Goal: Task Accomplishment & Management: Complete application form

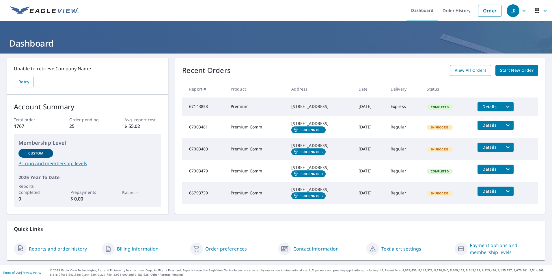
click at [508, 72] on span "Start New Order" at bounding box center [517, 70] width 34 height 7
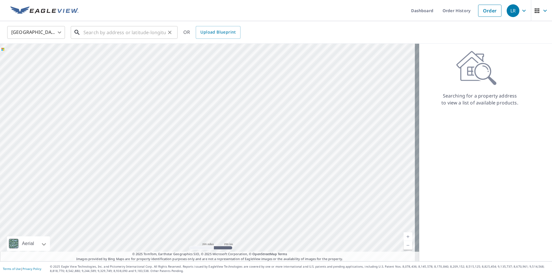
click at [128, 33] on input "text" at bounding box center [125, 32] width 82 height 16
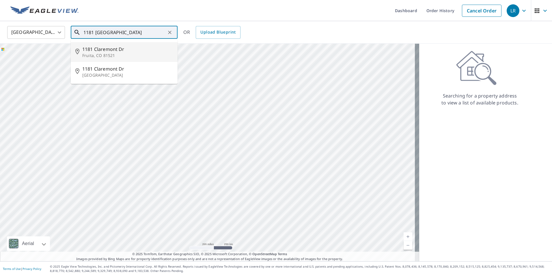
click at [95, 54] on p "Fruita, CO 81521" at bounding box center [127, 56] width 91 height 6
type input "1181 Claremont Dr [PERSON_NAME], CO 81521"
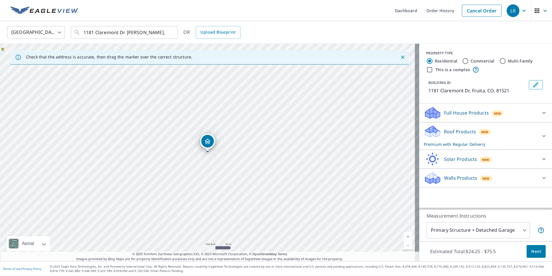
click at [543, 136] on icon at bounding box center [544, 136] width 3 height 2
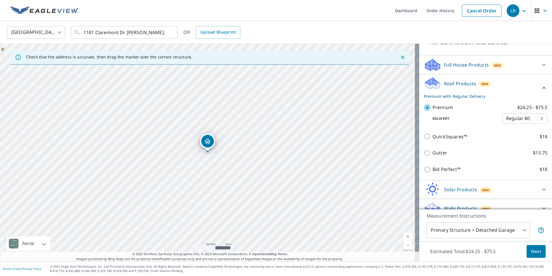
scroll to position [57, 0]
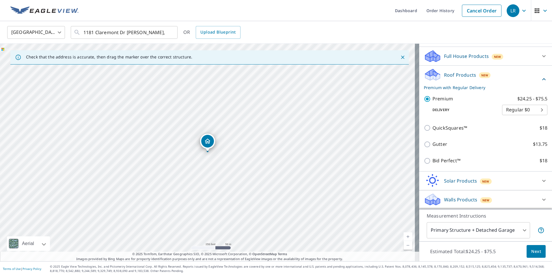
click at [532, 251] on span "Next" at bounding box center [537, 251] width 10 height 7
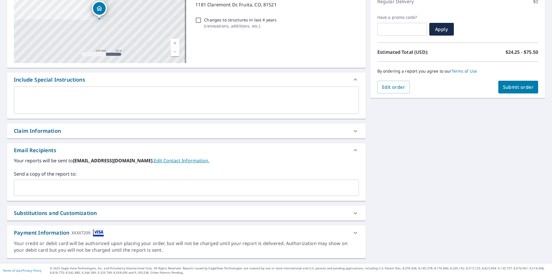
scroll to position [87, 0]
click at [23, 181] on div "​" at bounding box center [186, 187] width 345 height 16
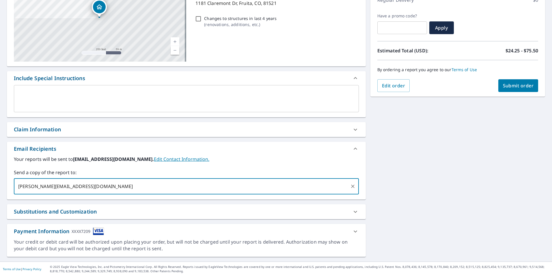
scroll to position [88, 0]
type input "[PERSON_NAME][EMAIL_ADDRESS][DOMAIN_NAME]"
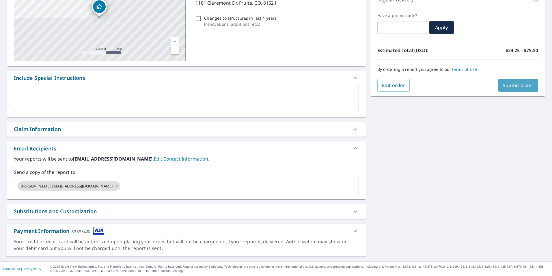
click at [509, 86] on span "Submit order" at bounding box center [518, 85] width 31 height 6
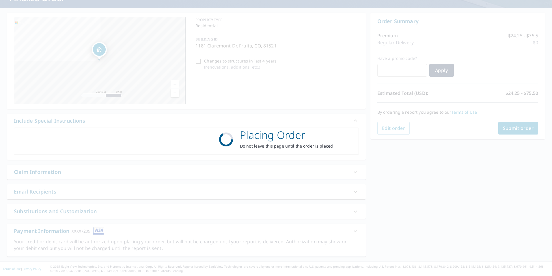
scroll to position [45, 0]
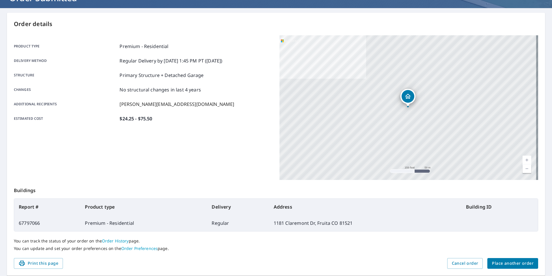
click at [496, 265] on span "Place another order" at bounding box center [513, 262] width 42 height 7
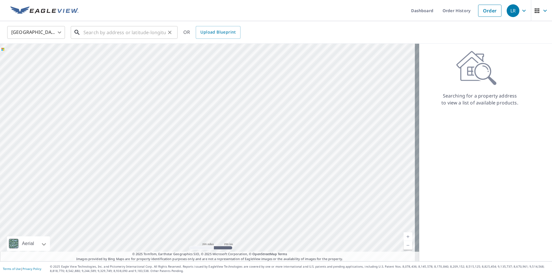
click at [90, 34] on input "text" at bounding box center [125, 32] width 82 height 16
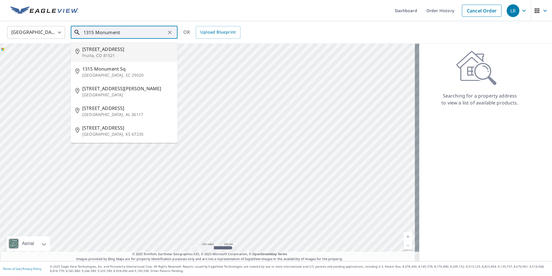
click at [100, 51] on span "[STREET_ADDRESS]" at bounding box center [127, 49] width 91 height 7
type input "[STREET_ADDRESS]"
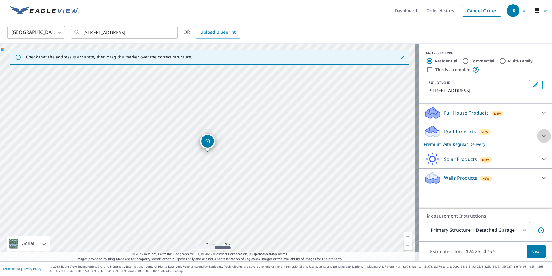
click at [542, 134] on icon at bounding box center [544, 135] width 7 height 7
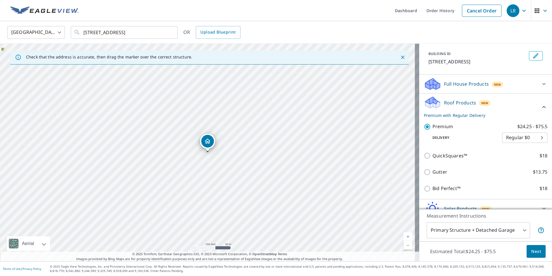
scroll to position [57, 0]
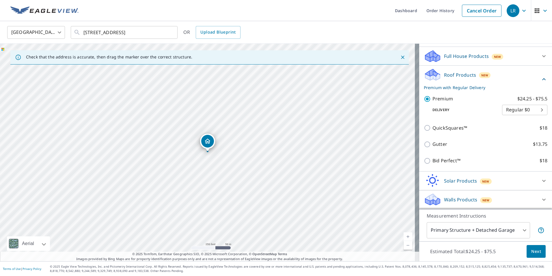
click at [532, 253] on span "Next" at bounding box center [537, 251] width 10 height 7
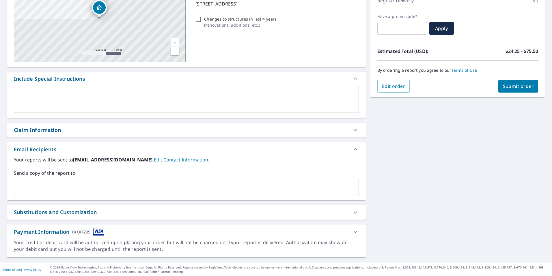
scroll to position [88, 0]
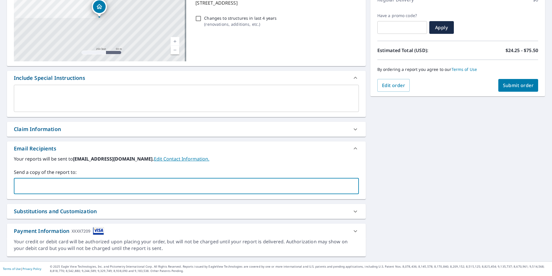
click at [85, 189] on input "text" at bounding box center [181, 185] width 331 height 11
type input "[PERSON_NAME][EMAIL_ADDRESS][DOMAIN_NAME]"
click at [505, 85] on span "Submit order" at bounding box center [518, 85] width 31 height 6
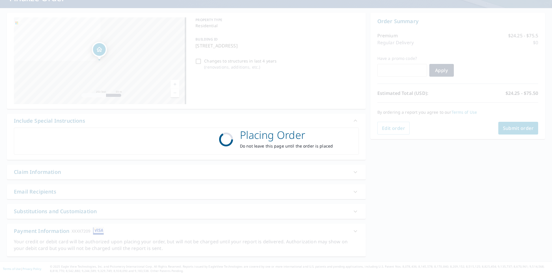
scroll to position [45, 0]
